Goal: Transaction & Acquisition: Purchase product/service

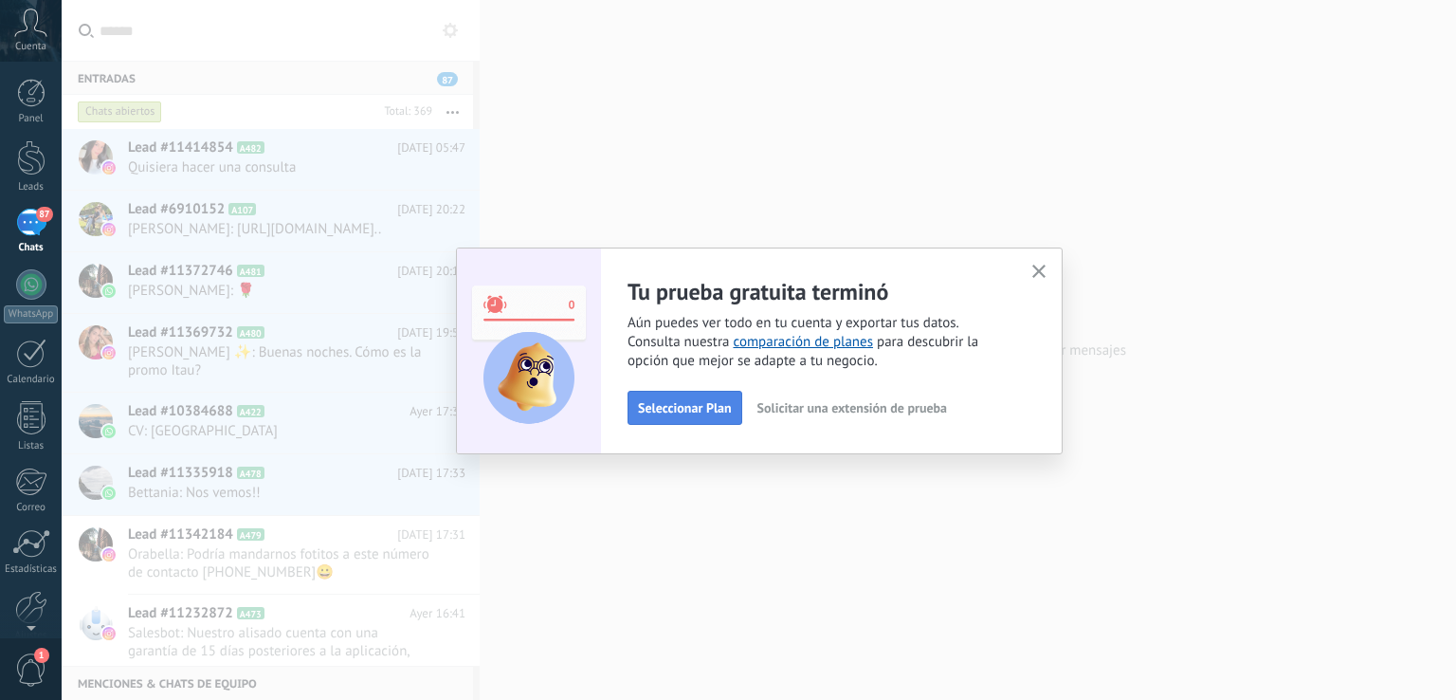
click at [672, 405] on span "Seleccionar Plan" at bounding box center [685, 407] width 94 height 13
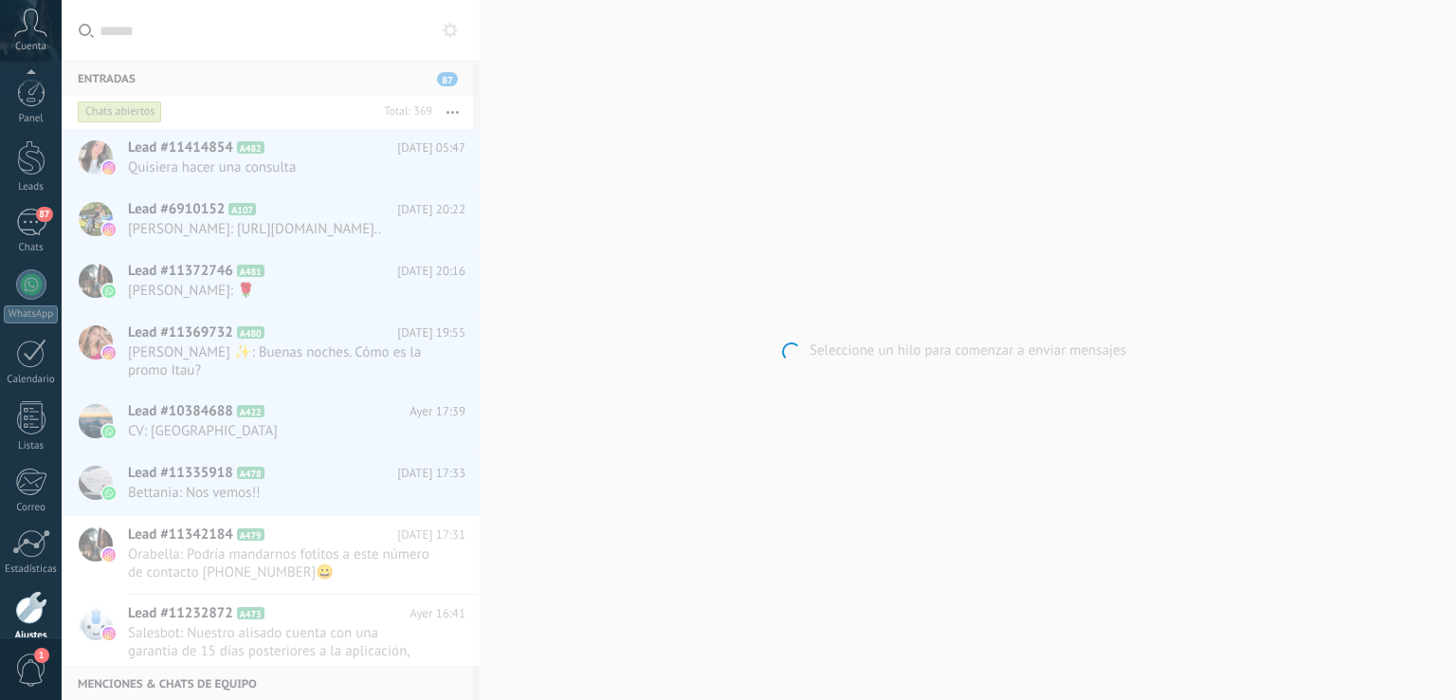
scroll to position [88, 0]
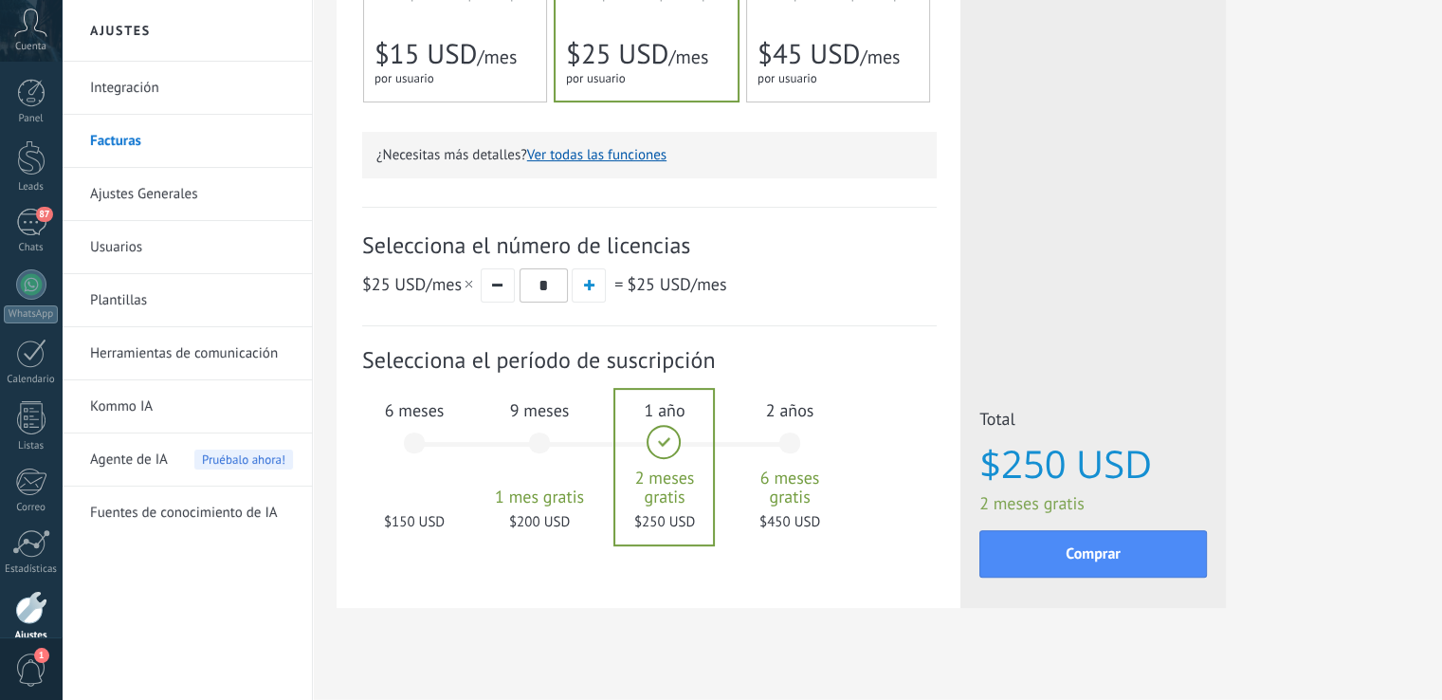
scroll to position [516, 0]
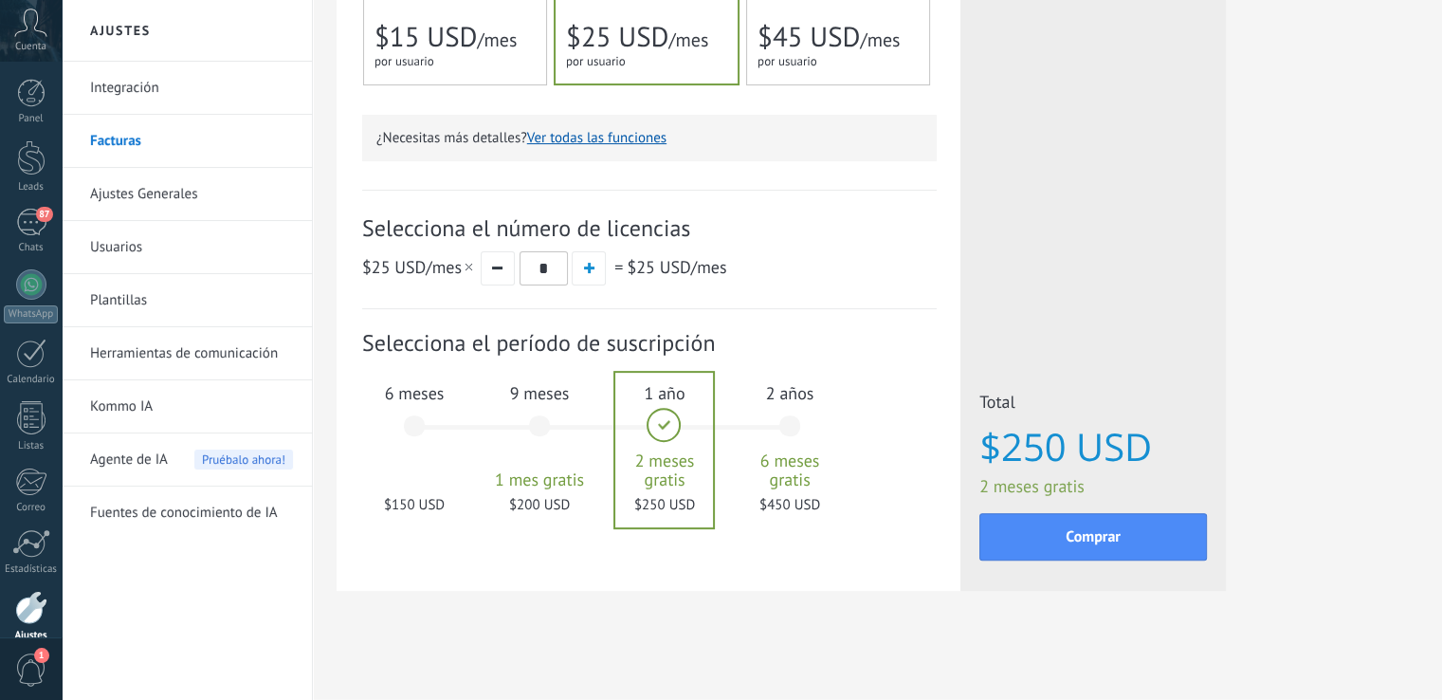
drag, startPoint x: 406, startPoint y: 416, endPoint x: 416, endPoint y: 430, distance: 17.6
click at [408, 418] on div "6 meses $150 USD" at bounding box center [414, 435] width 102 height 134
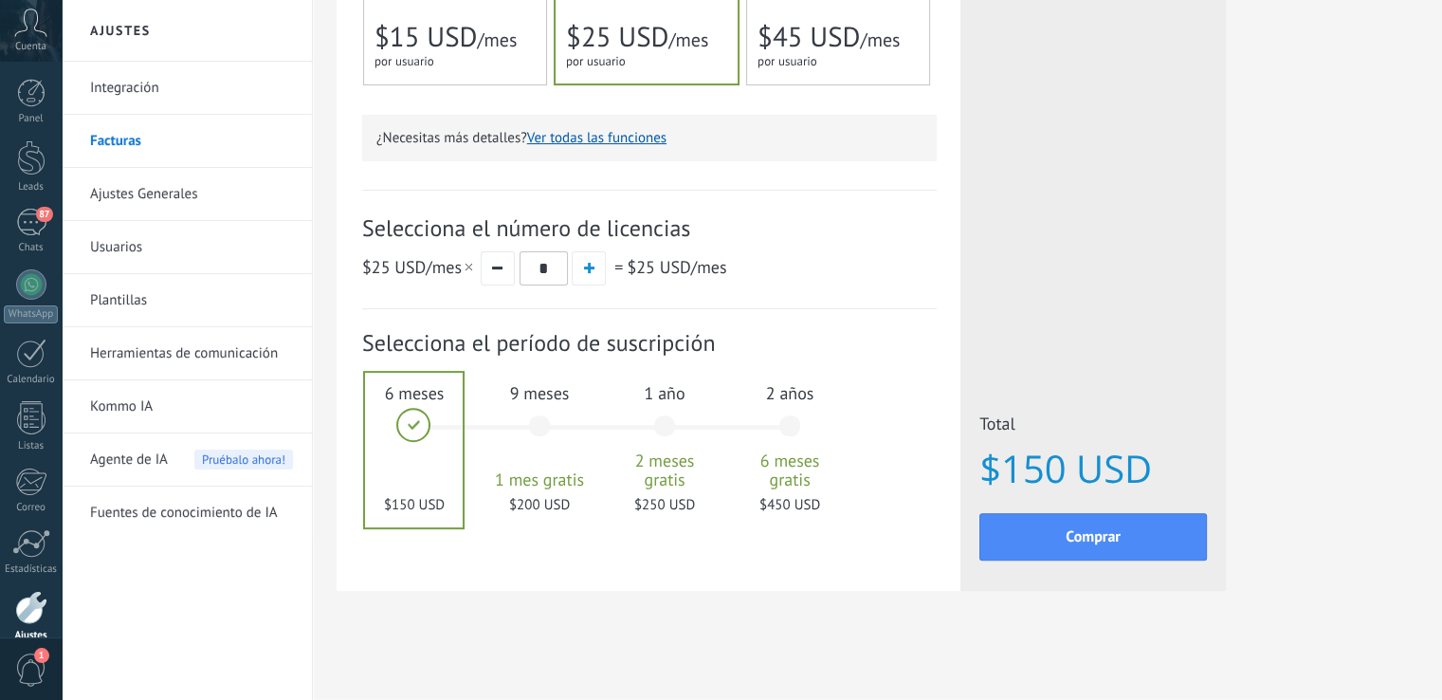
click at [457, 34] on span "$15 USD" at bounding box center [425, 37] width 102 height 36
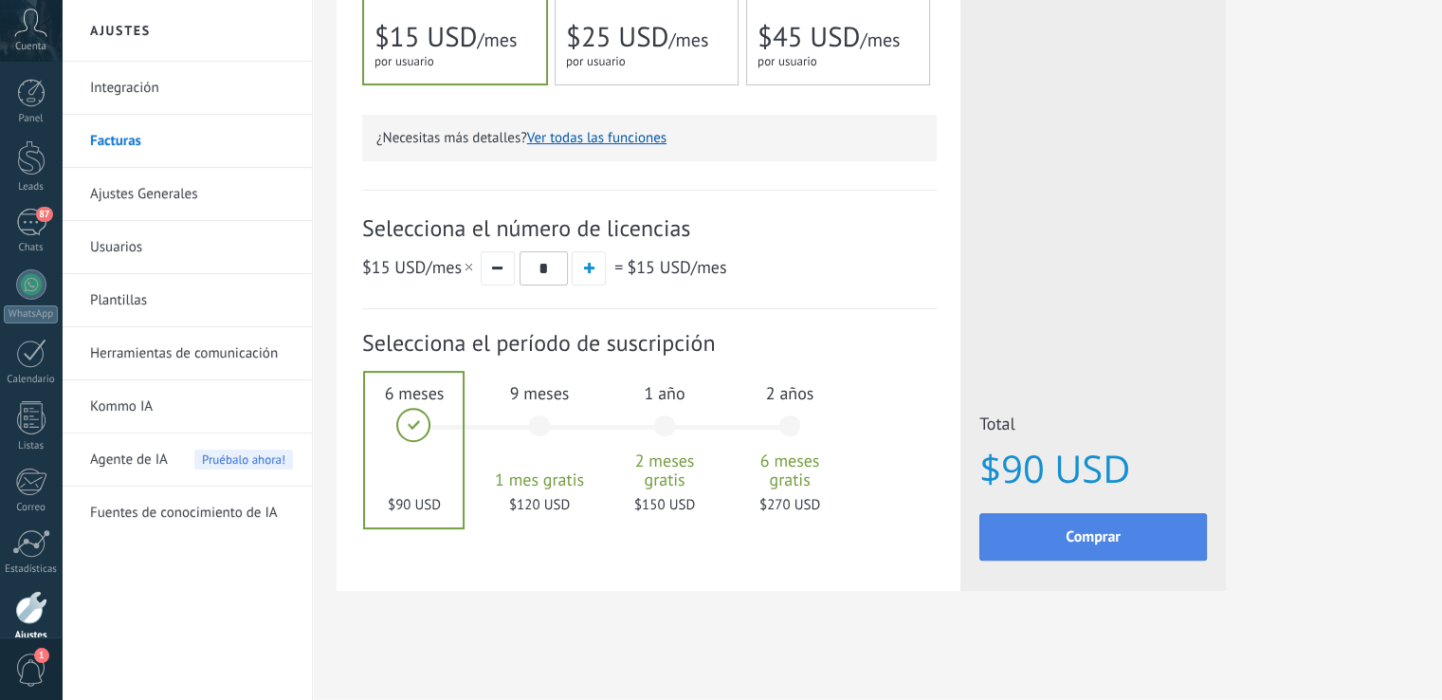
click at [1091, 538] on span "Comprar" at bounding box center [1093, 536] width 55 height 13
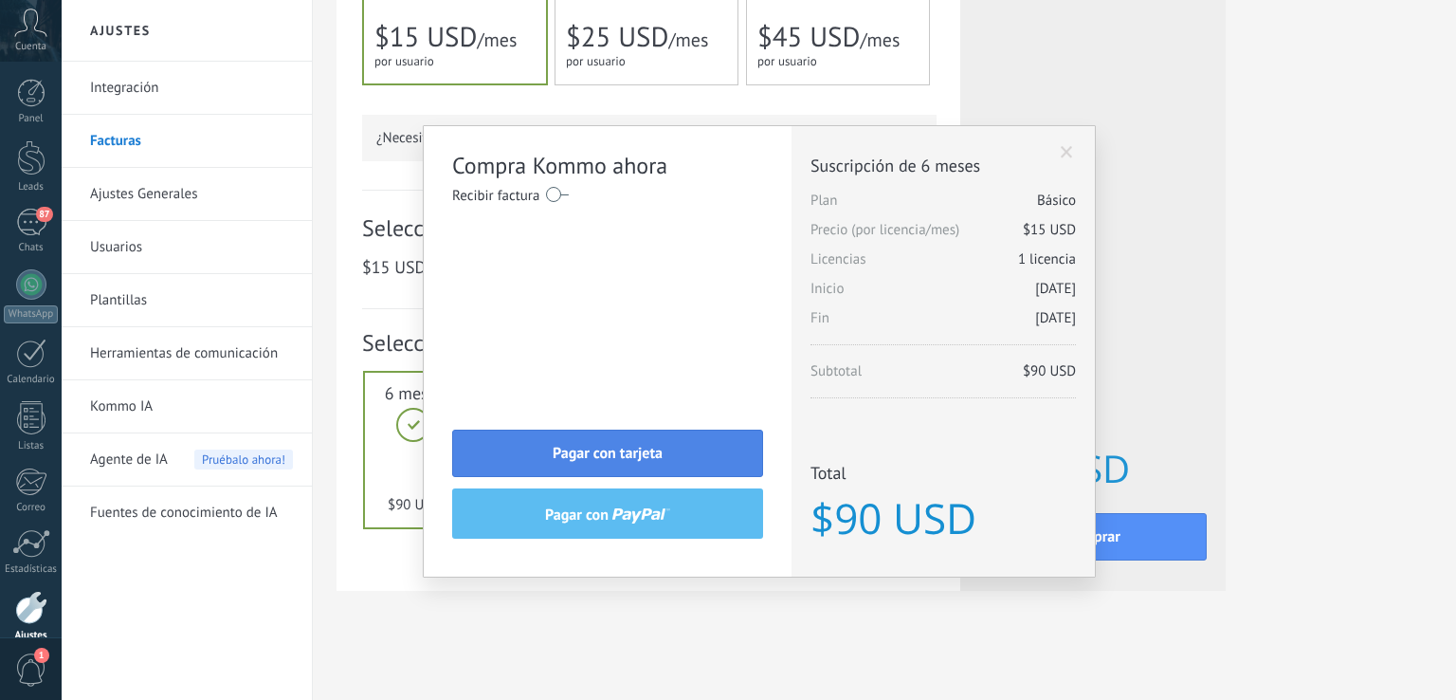
click at [658, 453] on span "Pagar con tarjeta" at bounding box center [608, 453] width 110 height 13
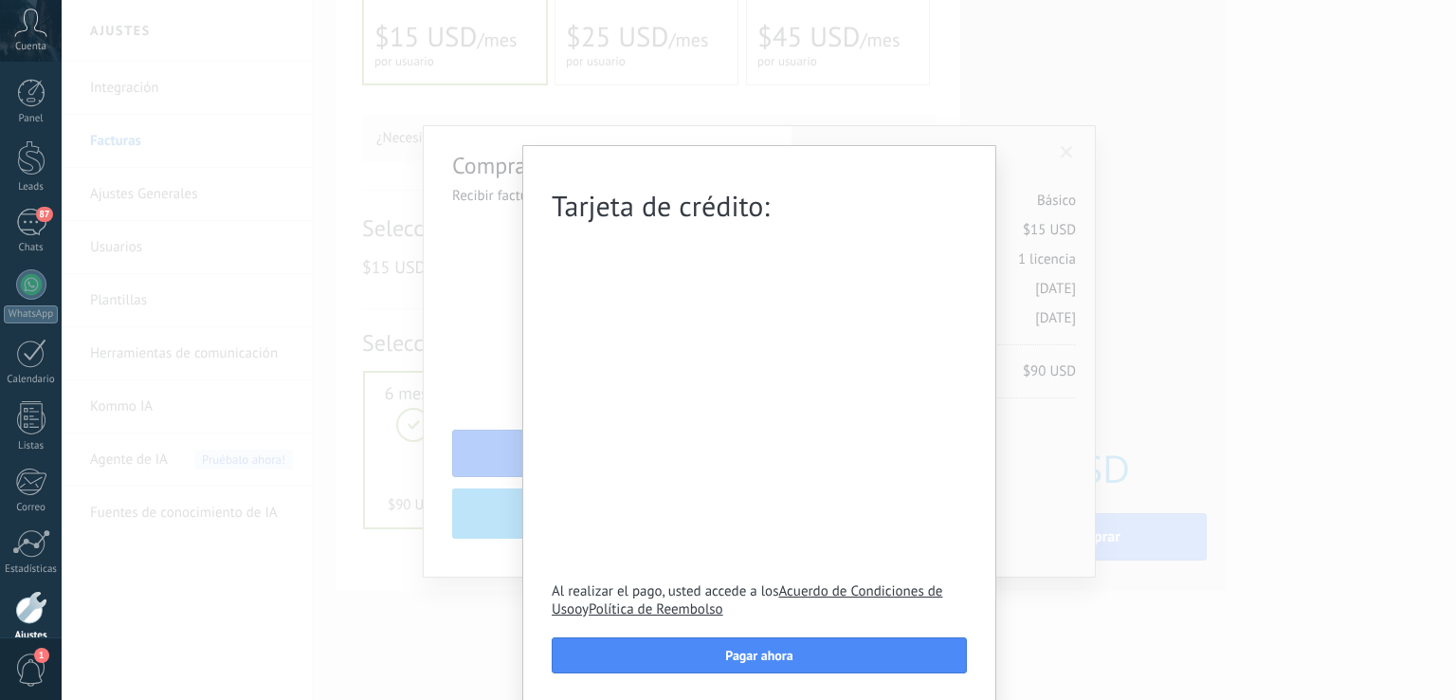
scroll to position [3, 0]
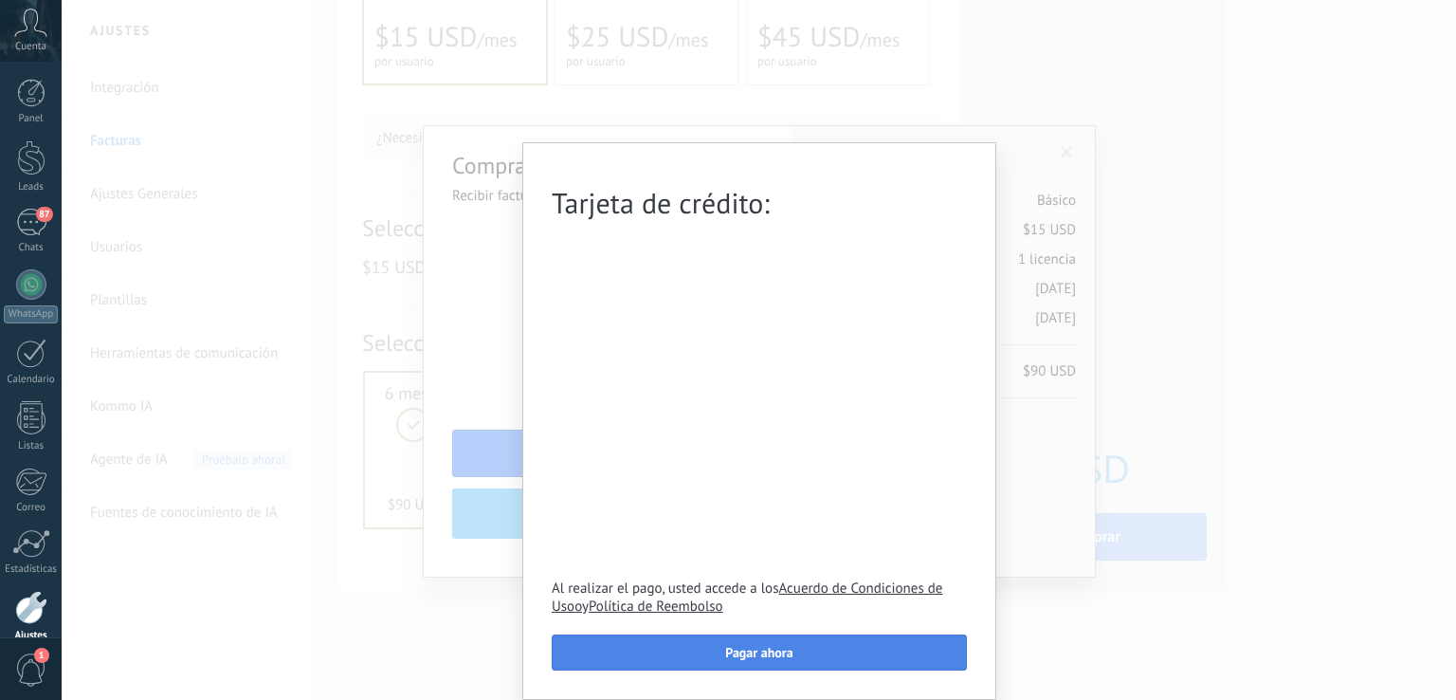
click at [746, 651] on span "Pagar ahora" at bounding box center [758, 652] width 67 height 13
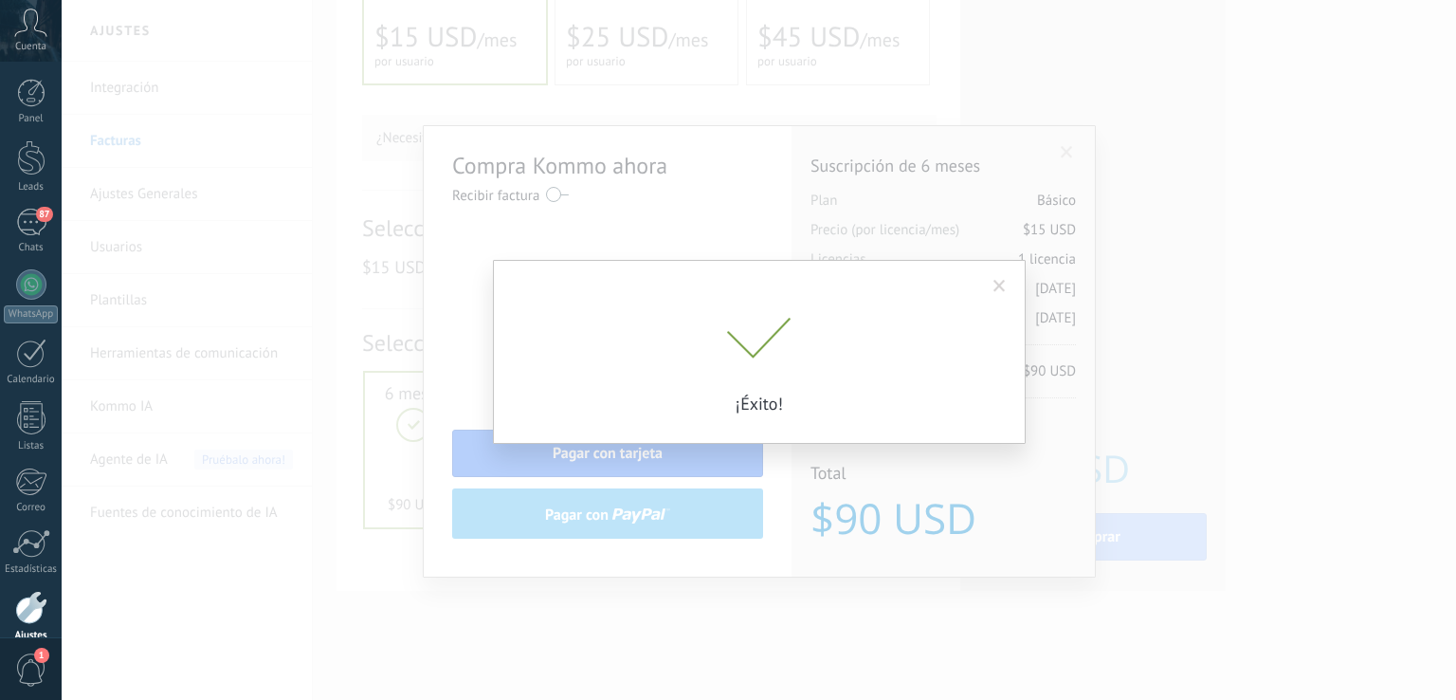
scroll to position [0, 0]
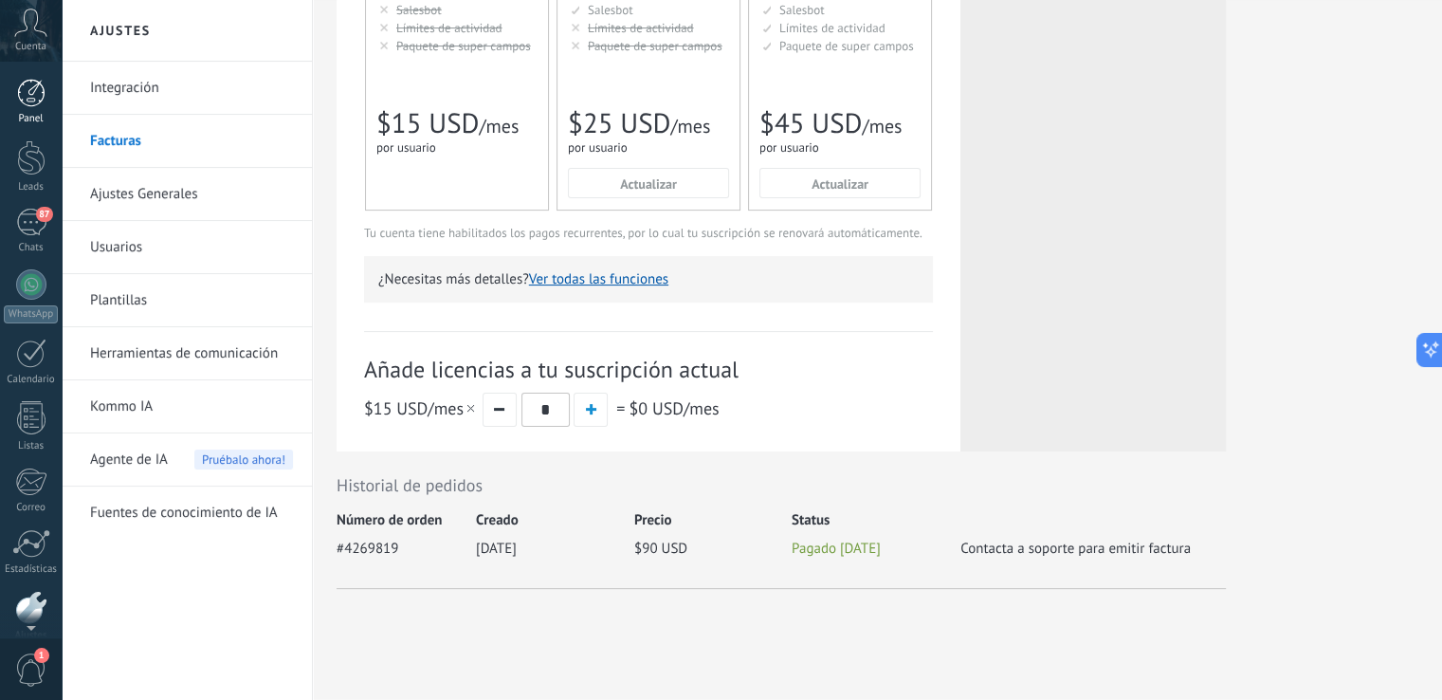
scroll to position [118, 0]
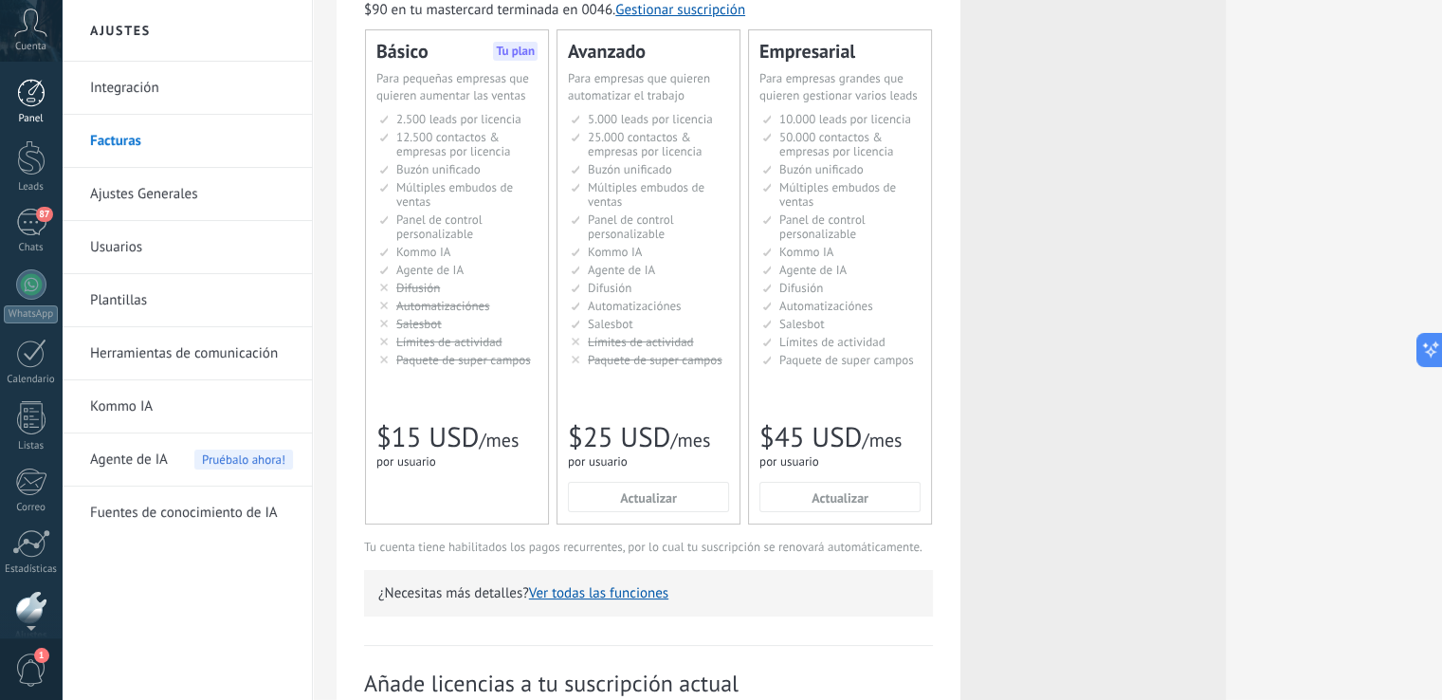
click at [24, 101] on div at bounding box center [31, 93] width 28 height 28
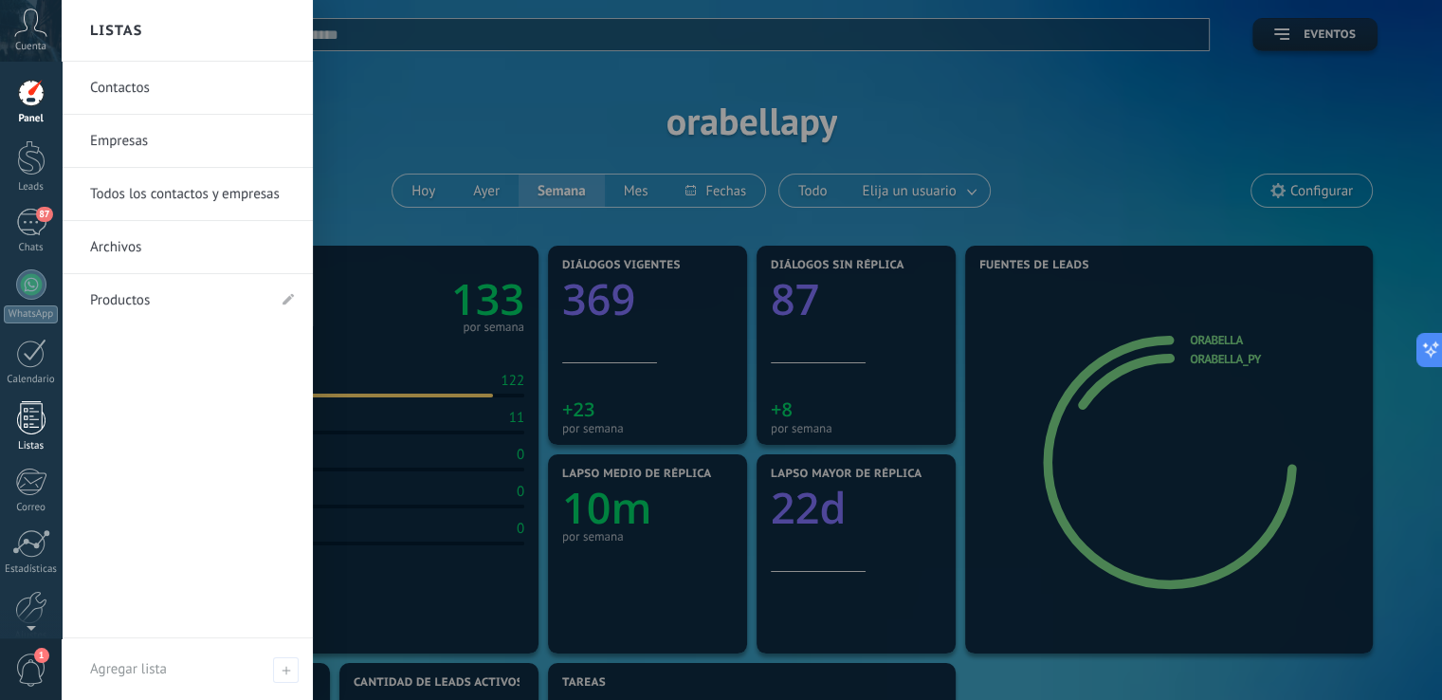
click at [29, 428] on div at bounding box center [31, 417] width 28 height 33
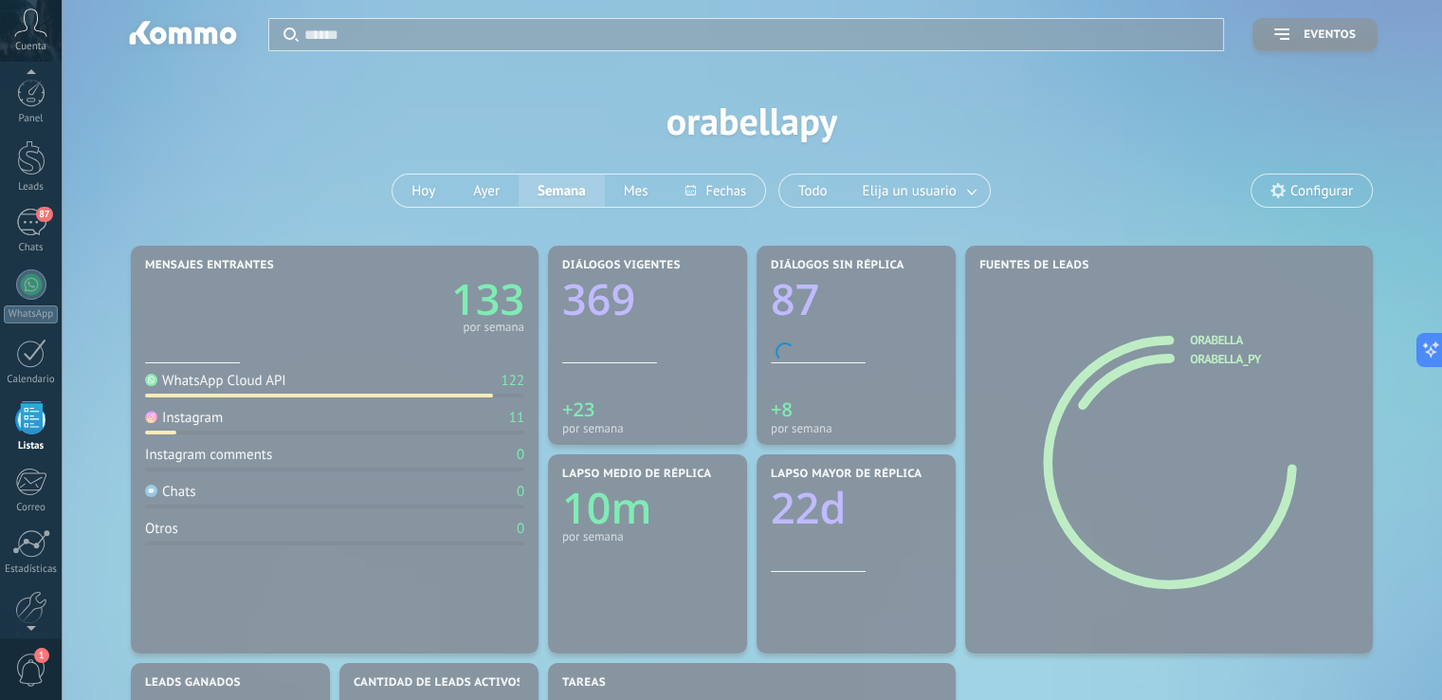
scroll to position [48, 0]
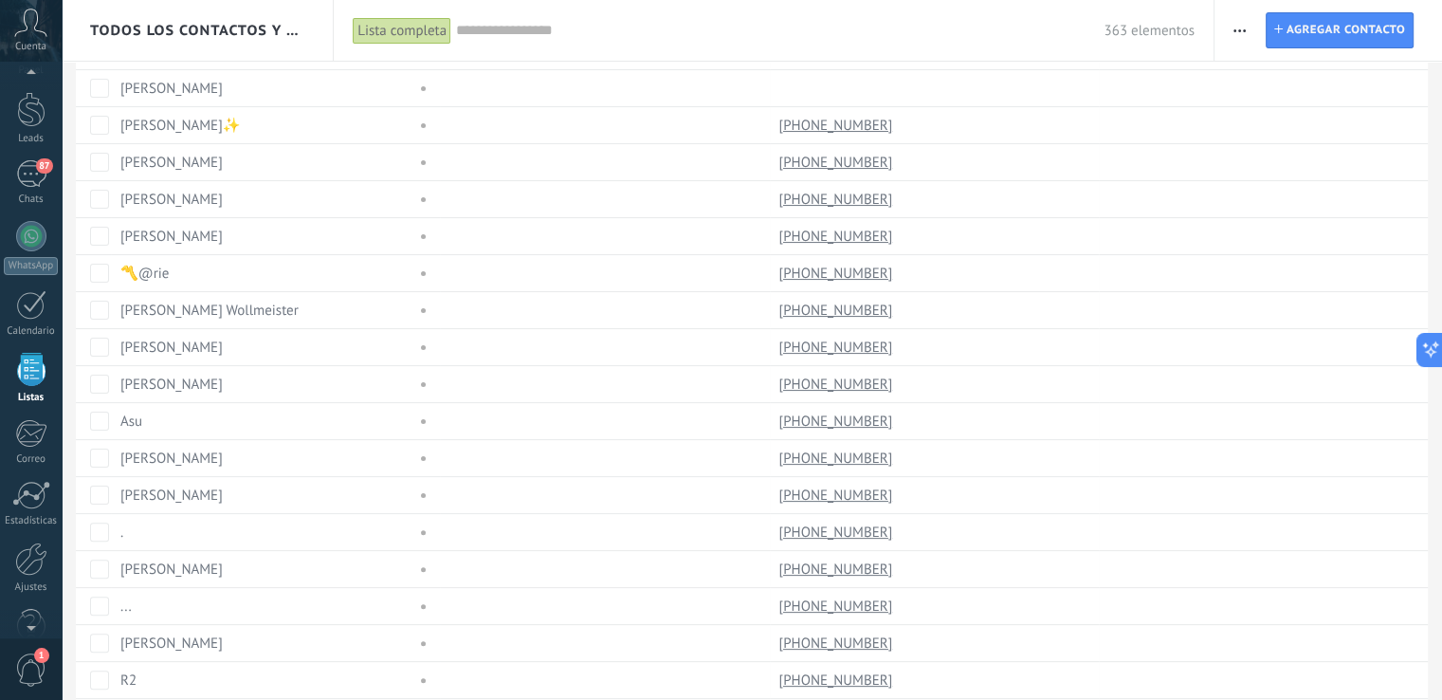
scroll to position [1317, 0]
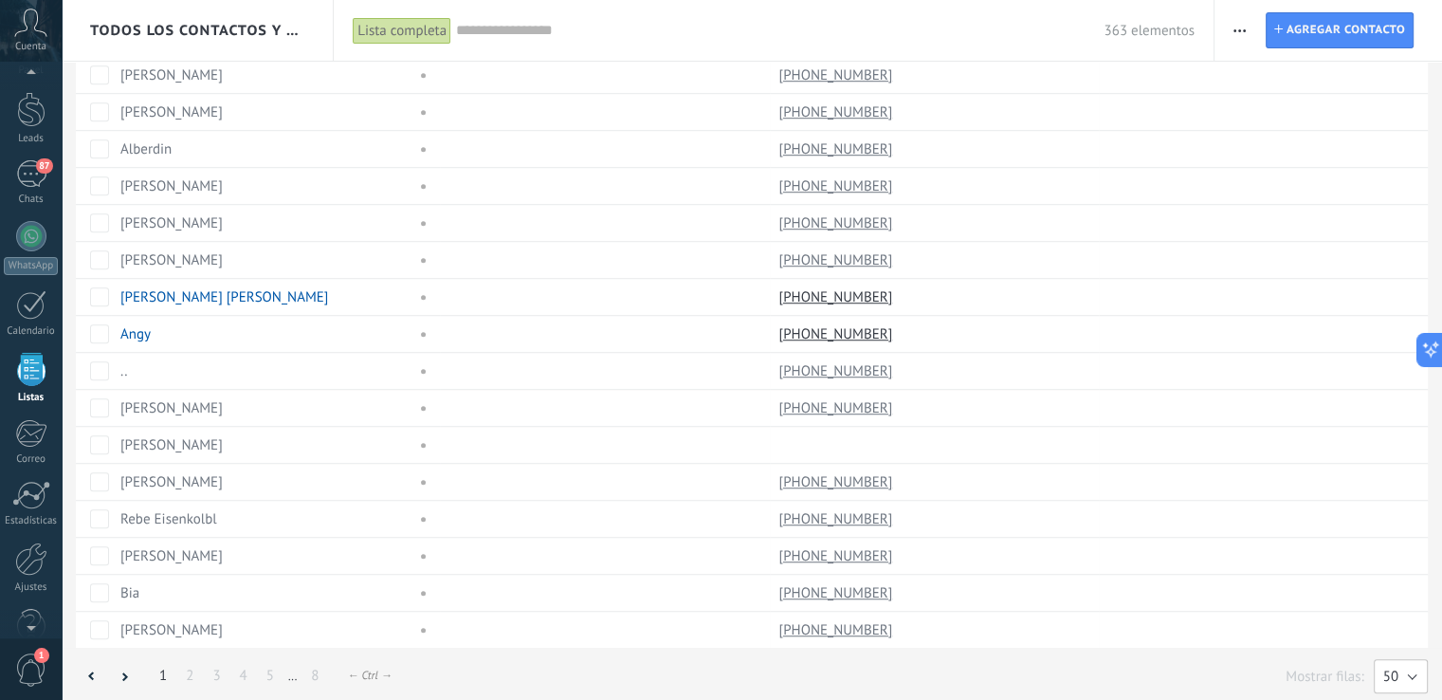
click at [1414, 672] on button "50" at bounding box center [1401, 676] width 54 height 34
click at [1411, 667] on span "200" at bounding box center [1391, 676] width 59 height 18
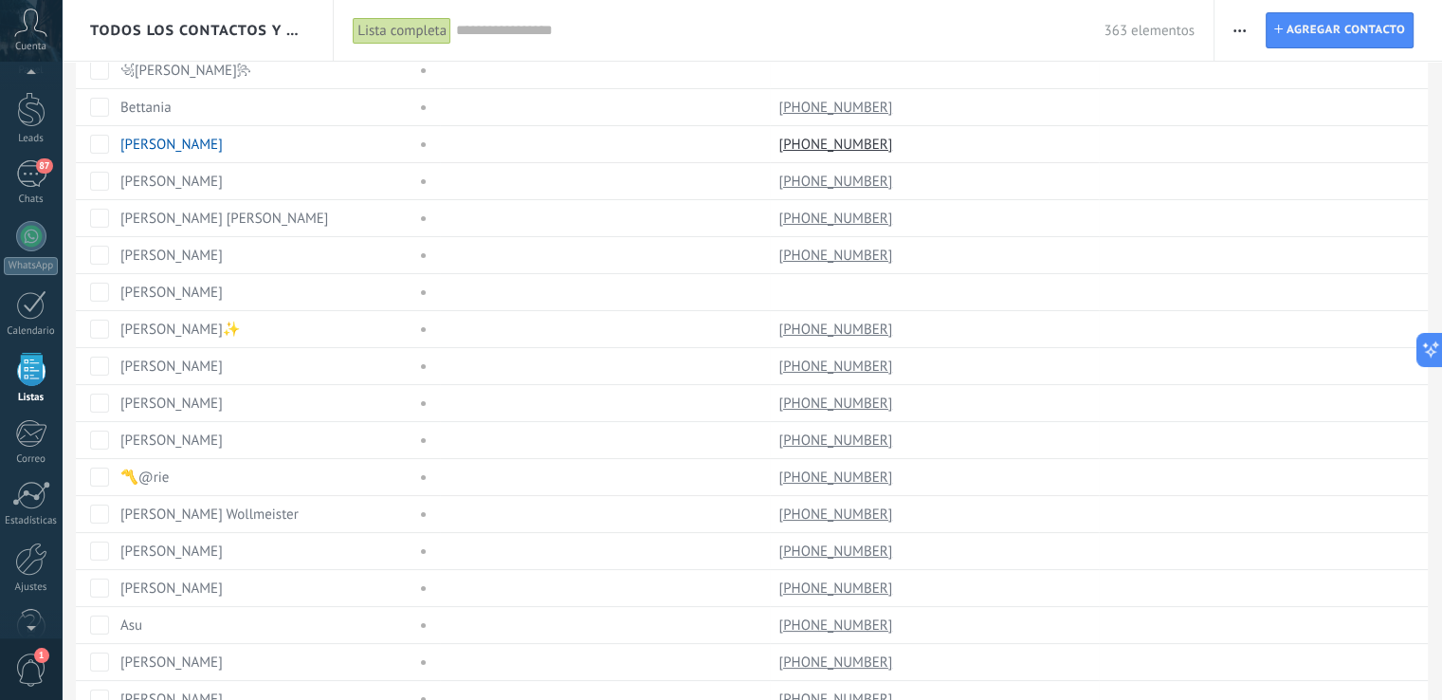
scroll to position [0, 0]
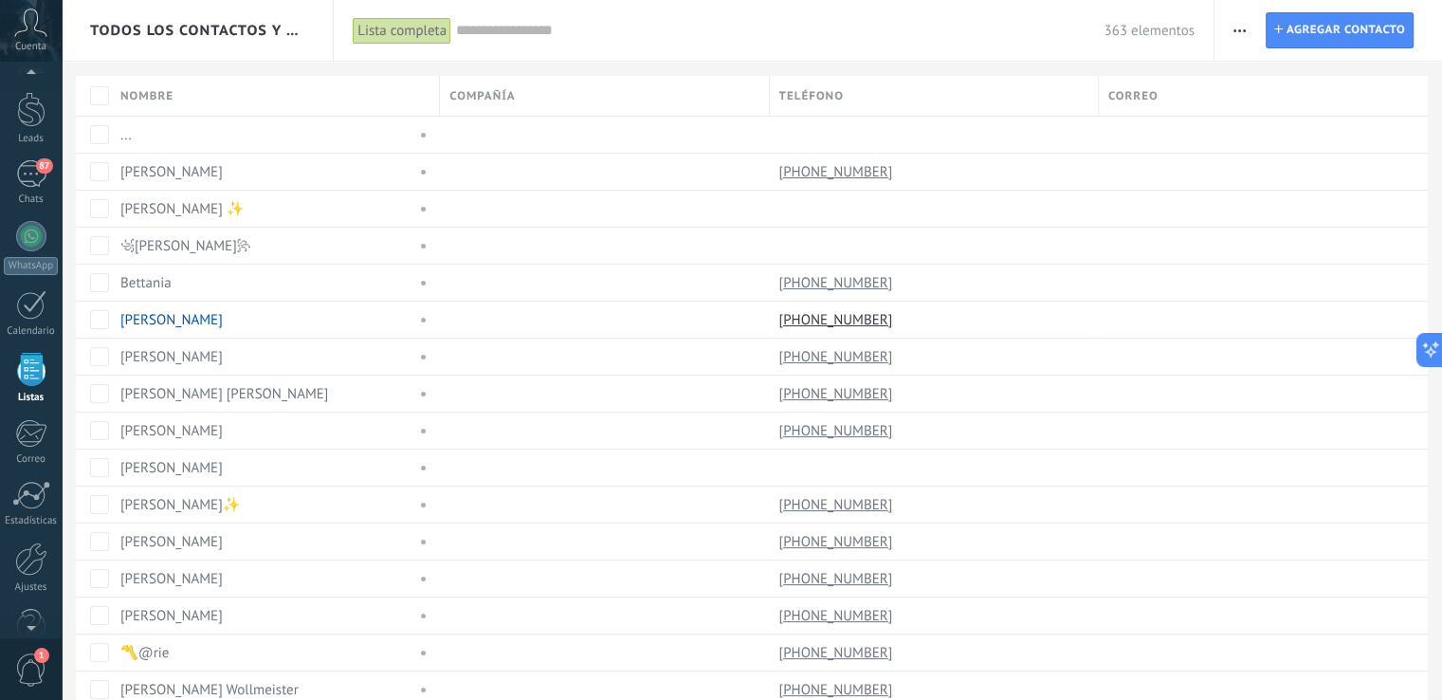
click at [501, 31] on input "text" at bounding box center [780, 31] width 648 height 20
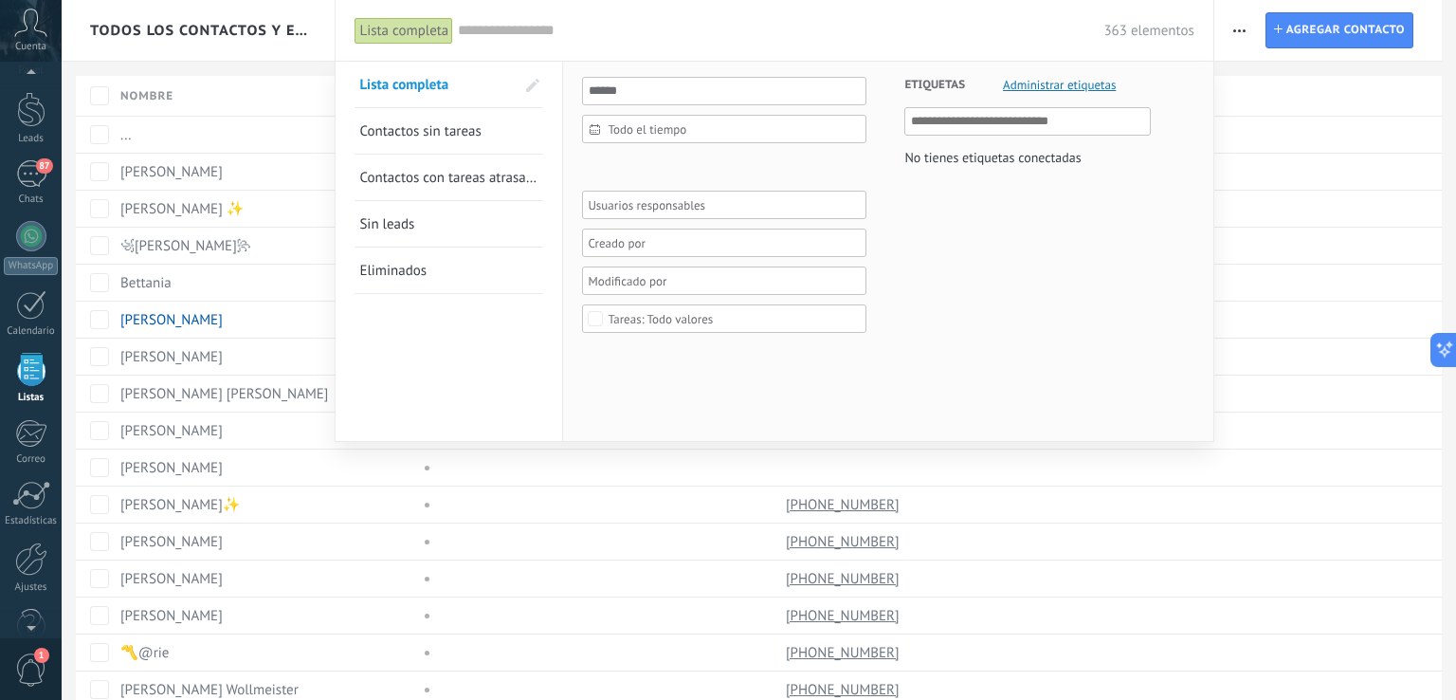
click at [300, 11] on div at bounding box center [728, 350] width 1456 height 700
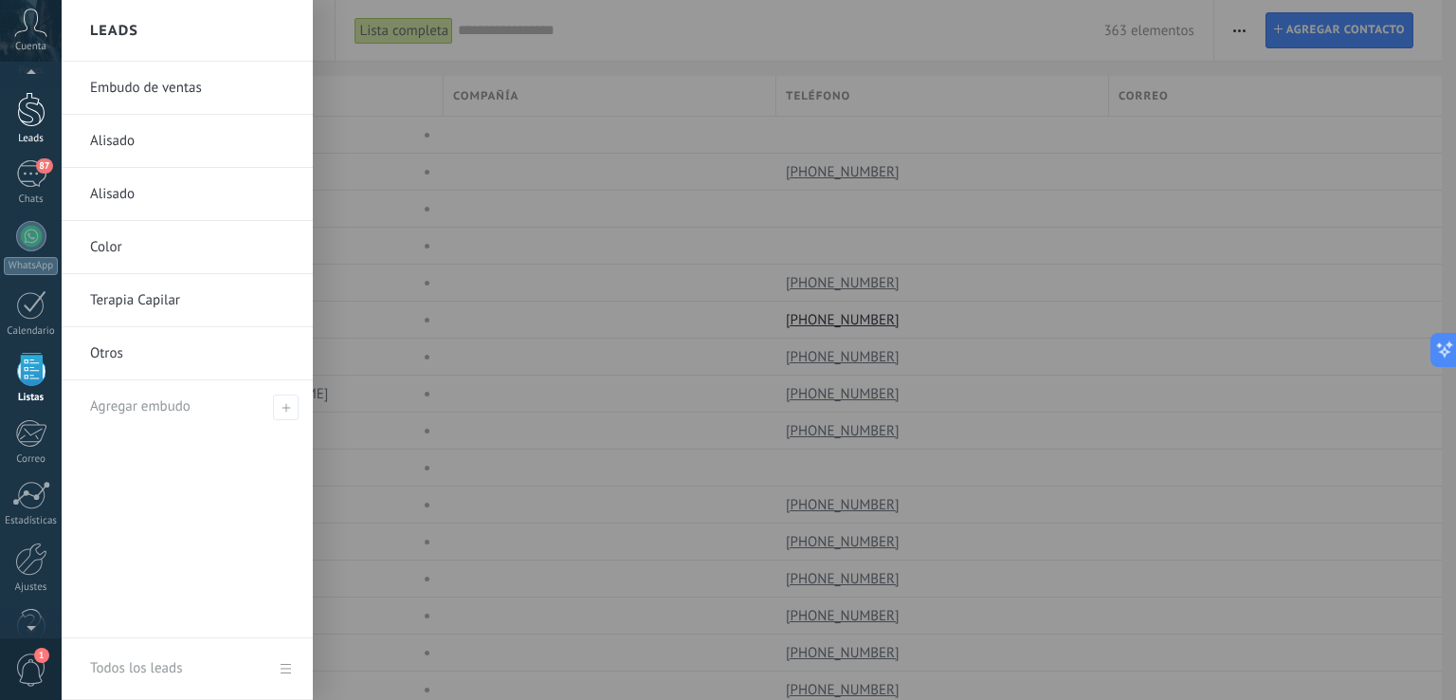
click at [39, 129] on link "Leads" at bounding box center [31, 118] width 62 height 53
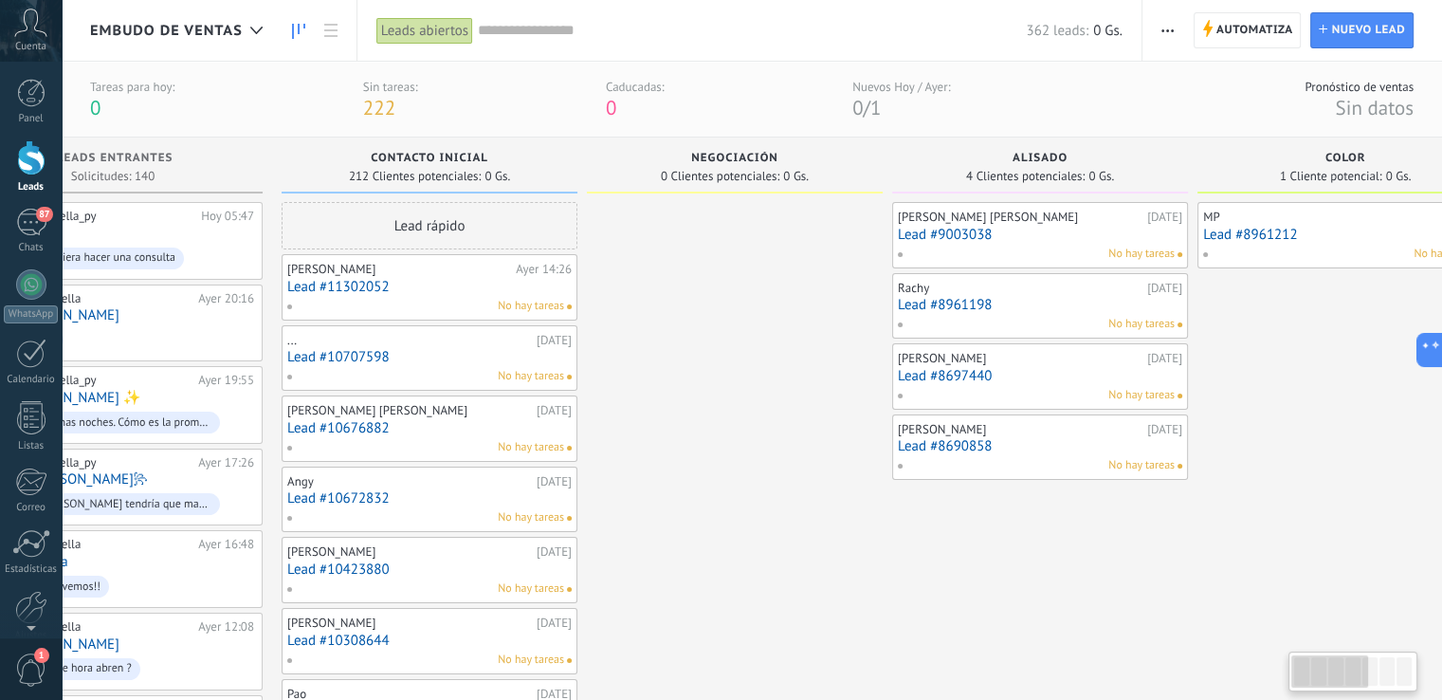
scroll to position [0, 14]
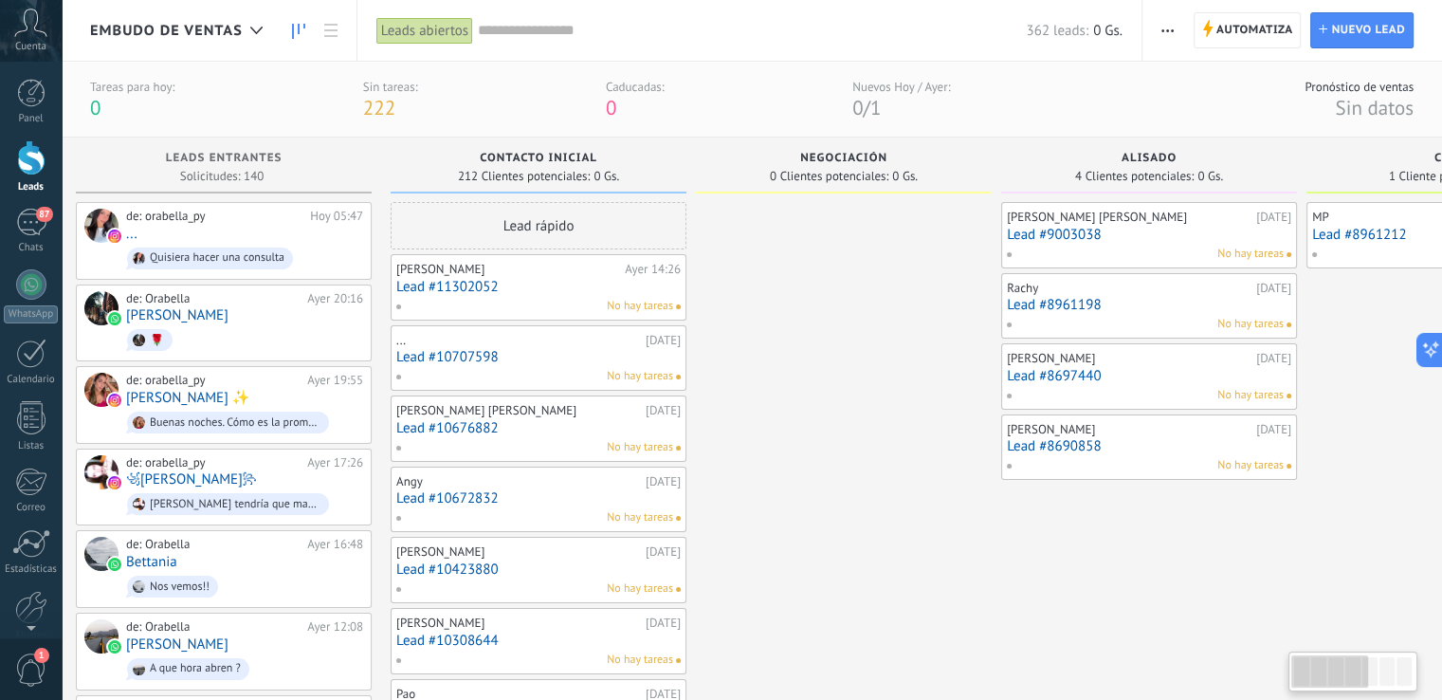
drag, startPoint x: 1358, startPoint y: 677, endPoint x: 1300, endPoint y: 681, distance: 58.0
click at [1300, 681] on div at bounding box center [1329, 671] width 77 height 32
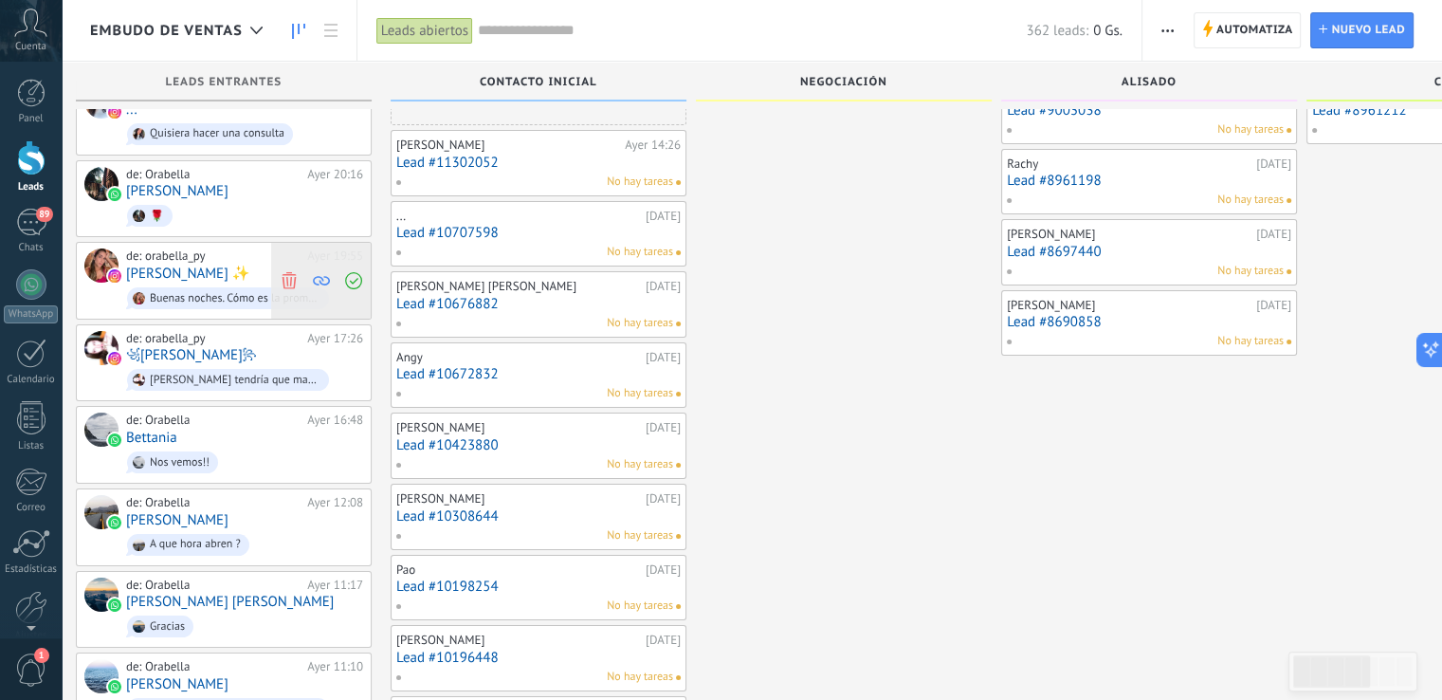
scroll to position [0, 0]
